Goal: Communication & Community: Answer question/provide support

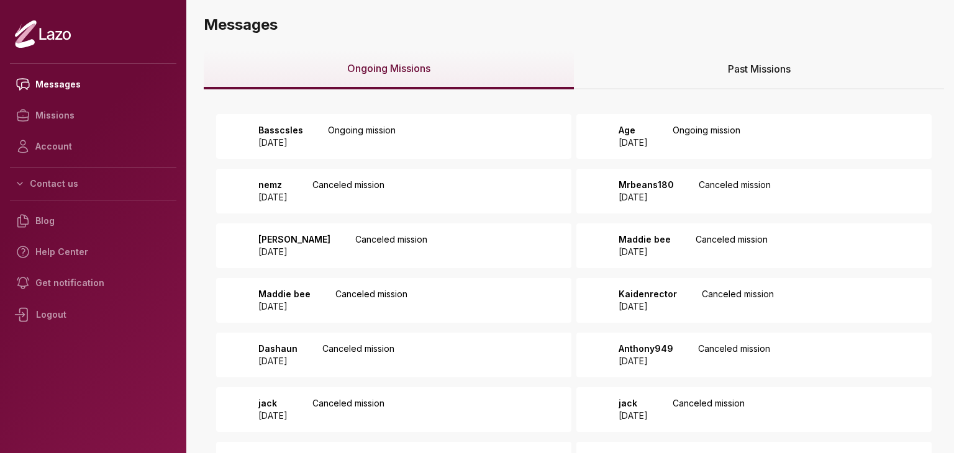
click at [673, 121] on div "Age 2025 October 03 Ongoing mission" at bounding box center [753, 136] width 355 height 45
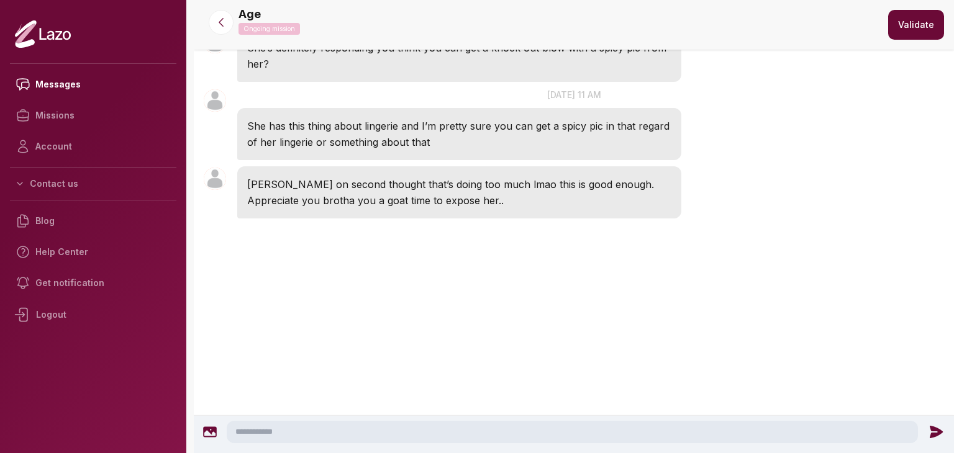
scroll to position [2190, 0]
click at [488, 426] on textarea at bounding box center [572, 432] width 691 height 22
type textarea "**********"
click at [933, 424] on icon at bounding box center [939, 432] width 16 height 16
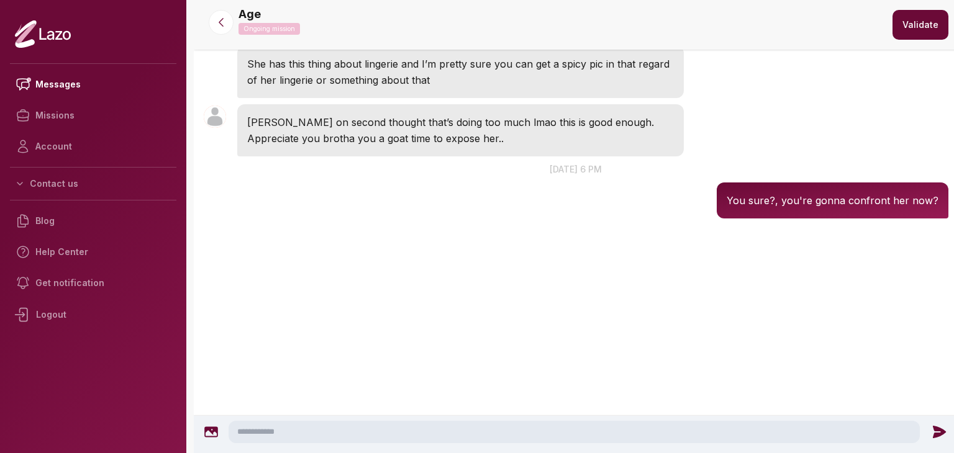
scroll to position [2252, 0]
click at [225, 25] on icon at bounding box center [221, 22] width 12 height 12
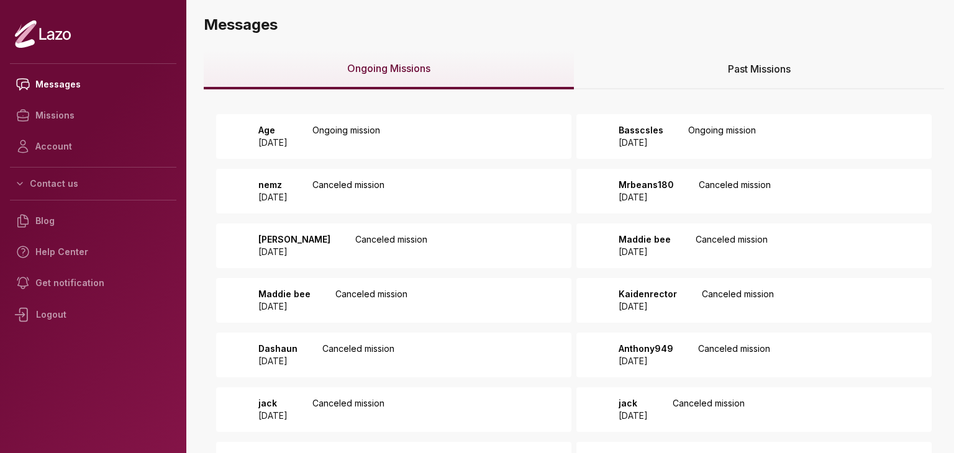
click at [464, 123] on div "Age 2025 October 03 Ongoing mission" at bounding box center [393, 136] width 355 height 45
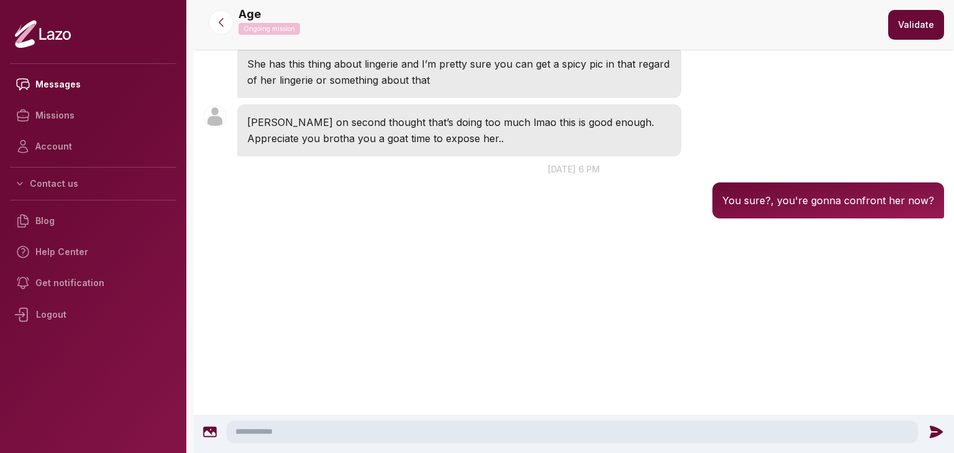
scroll to position [2332, 0]
click at [217, 21] on icon at bounding box center [221, 22] width 12 height 12
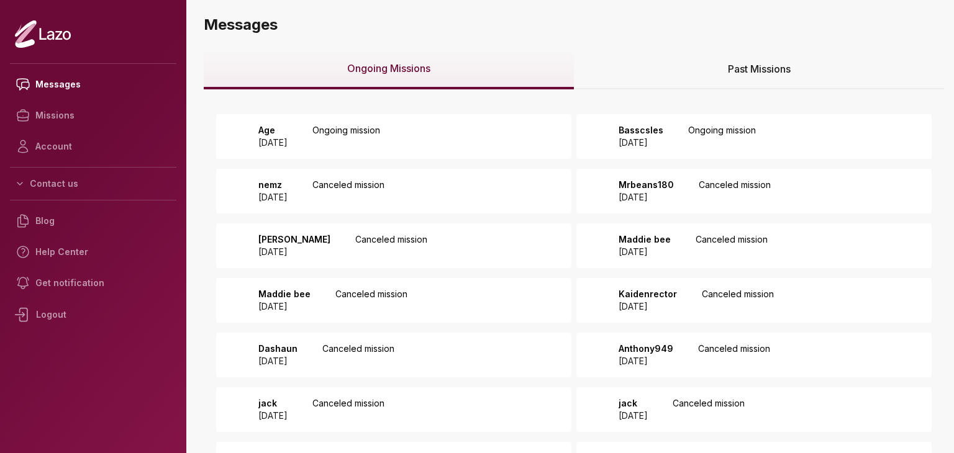
click at [653, 130] on p "Basscsles" at bounding box center [640, 130] width 45 height 12
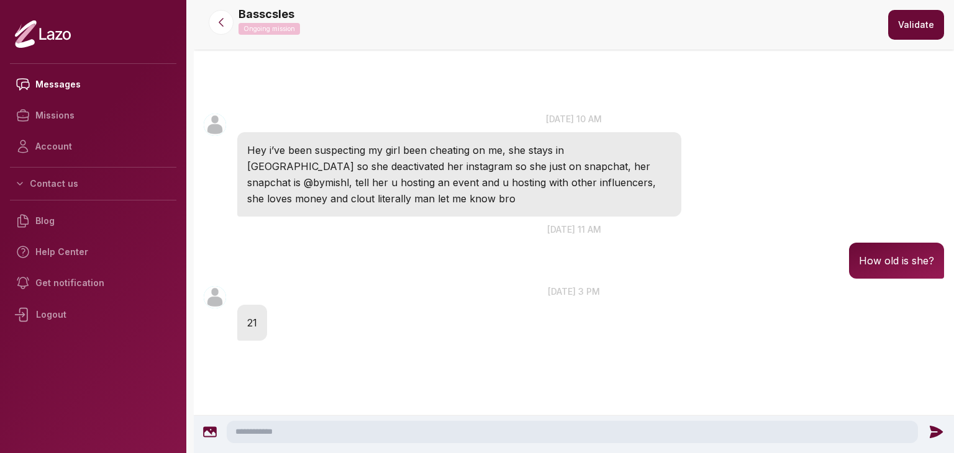
click at [320, 422] on textarea at bounding box center [572, 432] width 691 height 22
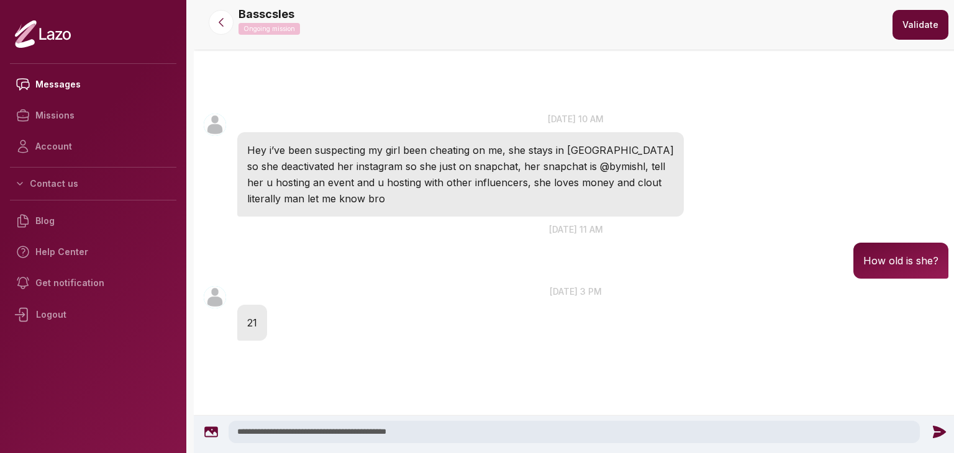
type textarea "**********"
click at [933, 433] on icon at bounding box center [938, 432] width 13 height 12
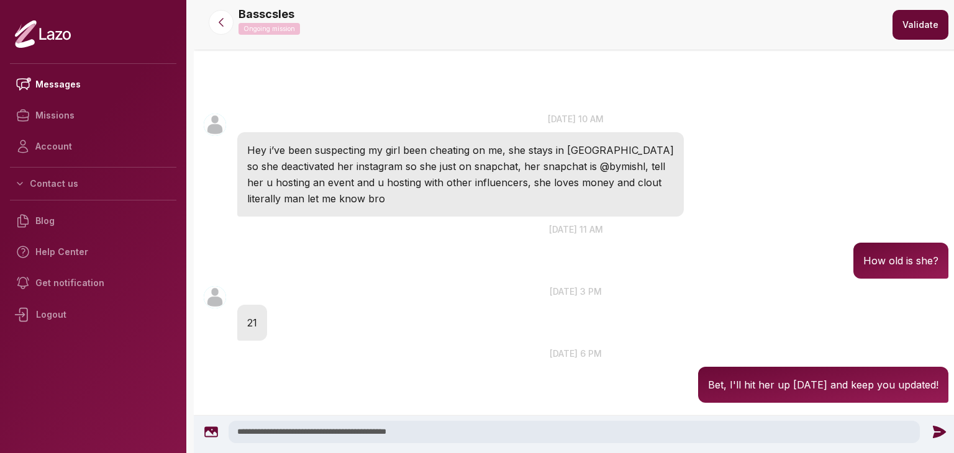
scroll to position [52, 0]
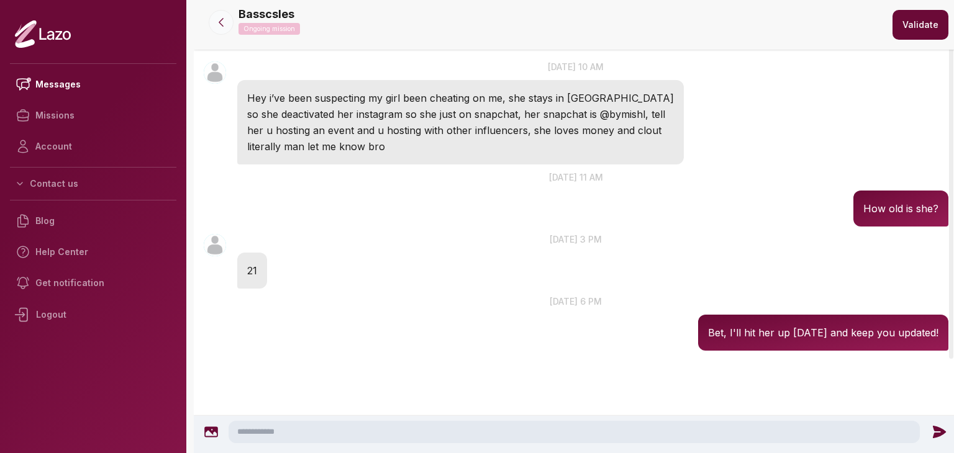
click at [224, 21] on icon at bounding box center [221, 22] width 12 height 12
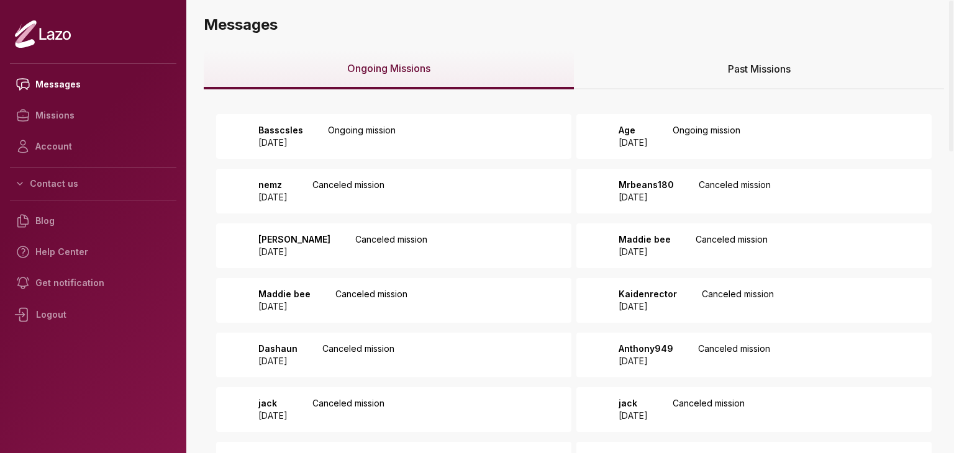
click at [350, 127] on div "Basscsles 2025 October 05 Ongoing mission" at bounding box center [323, 136] width 145 height 25
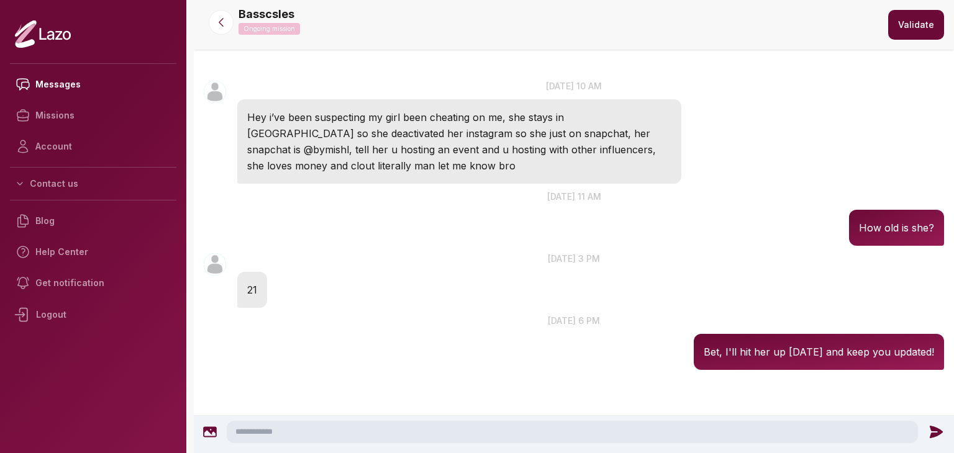
scroll to position [13, 0]
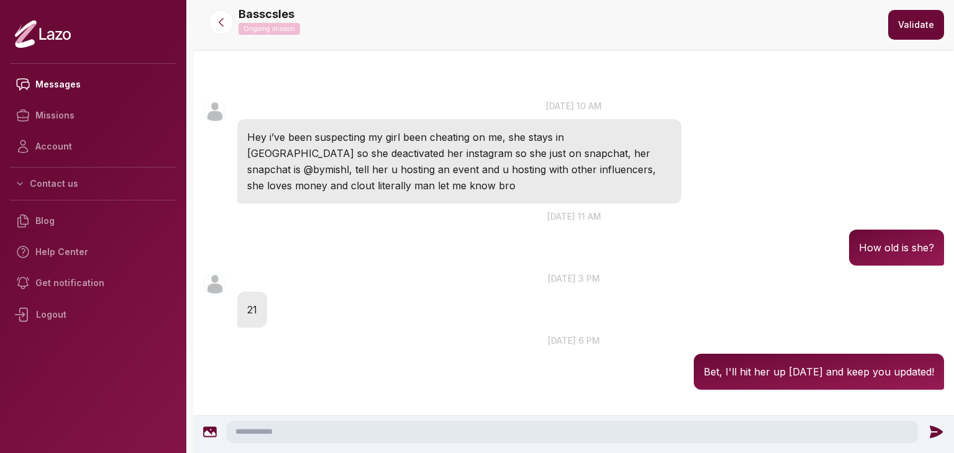
click at [511, 248] on div "Basscsles 11:30 AM 5 Oct at 11 am How old is she?" at bounding box center [574, 238] width 760 height 62
click at [222, 17] on icon at bounding box center [221, 22] width 12 height 12
